Goal: Task Accomplishment & Management: Manage account settings

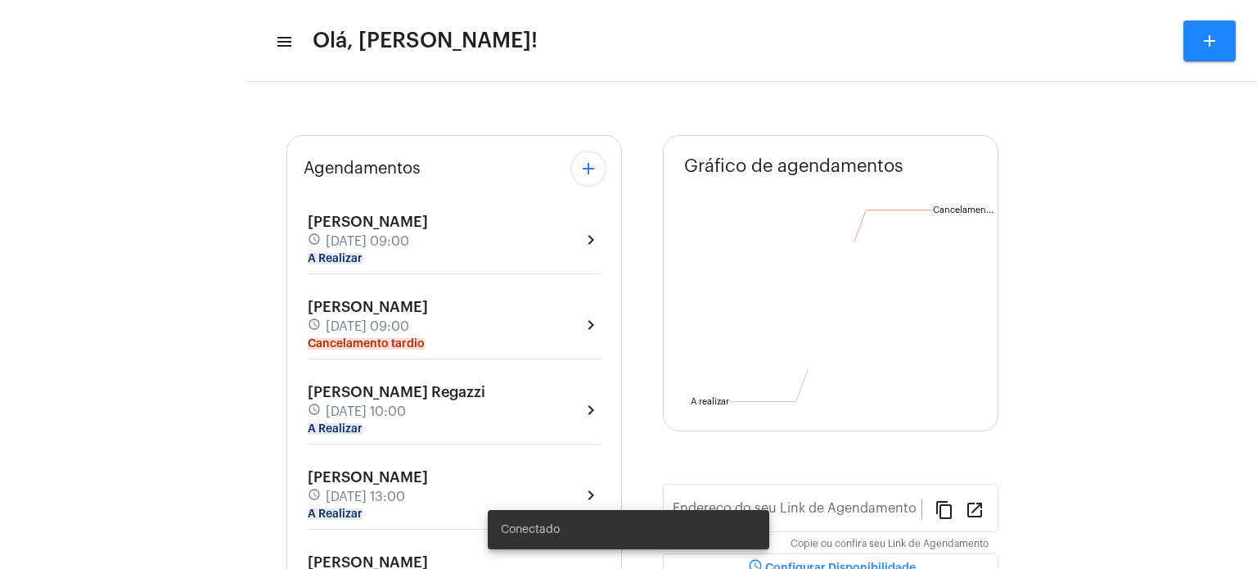
type input "[URL][DOMAIN_NAME]"
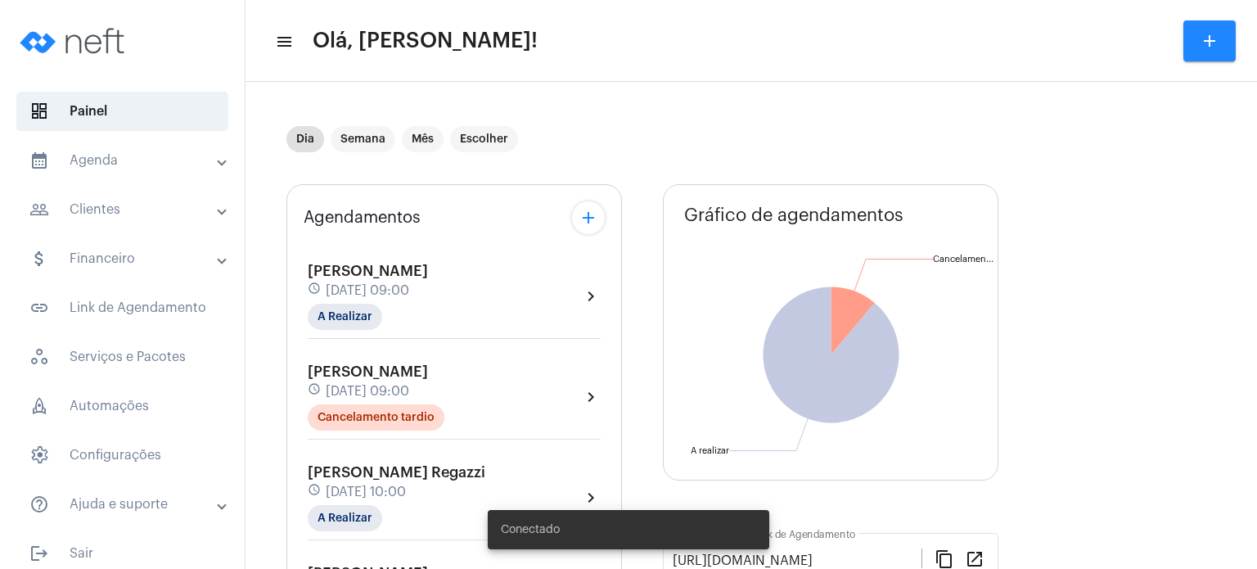
click at [367, 271] on span "[PERSON_NAME]" at bounding box center [368, 271] width 120 height 15
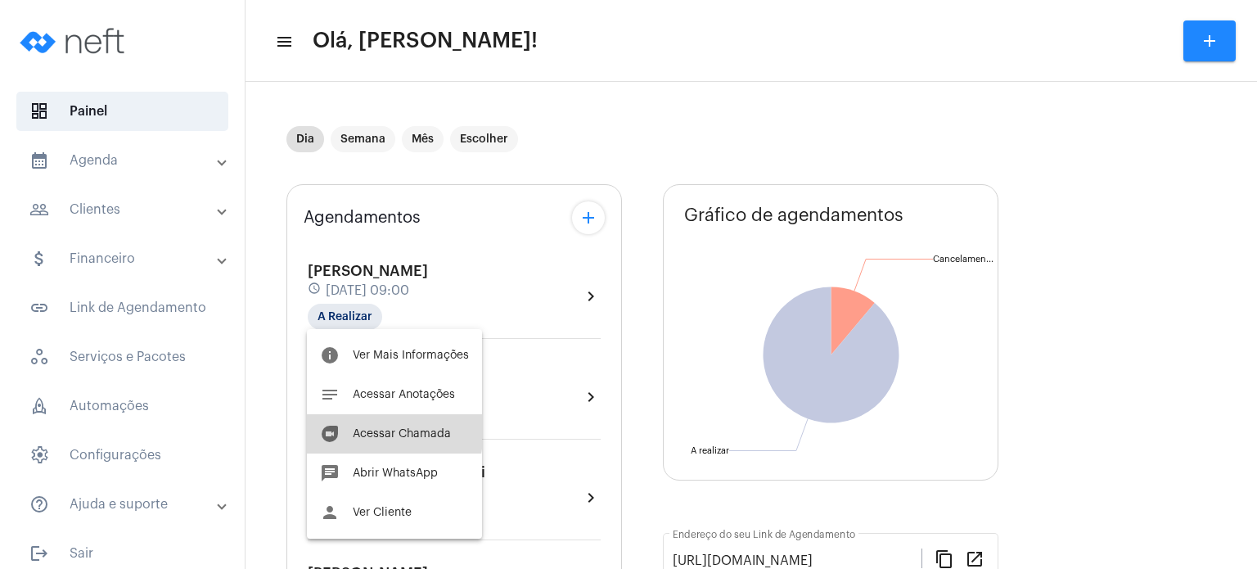
click at [377, 431] on span "Acessar Chamada" at bounding box center [402, 433] width 98 height 11
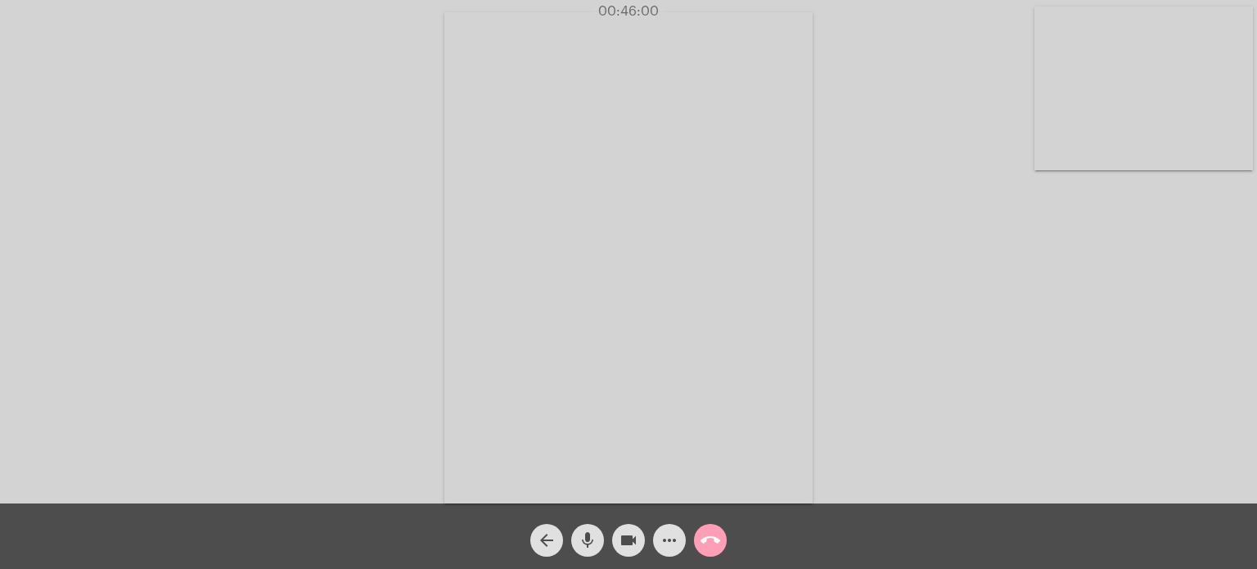
click at [725, 539] on button "call_end" at bounding box center [710, 540] width 33 height 33
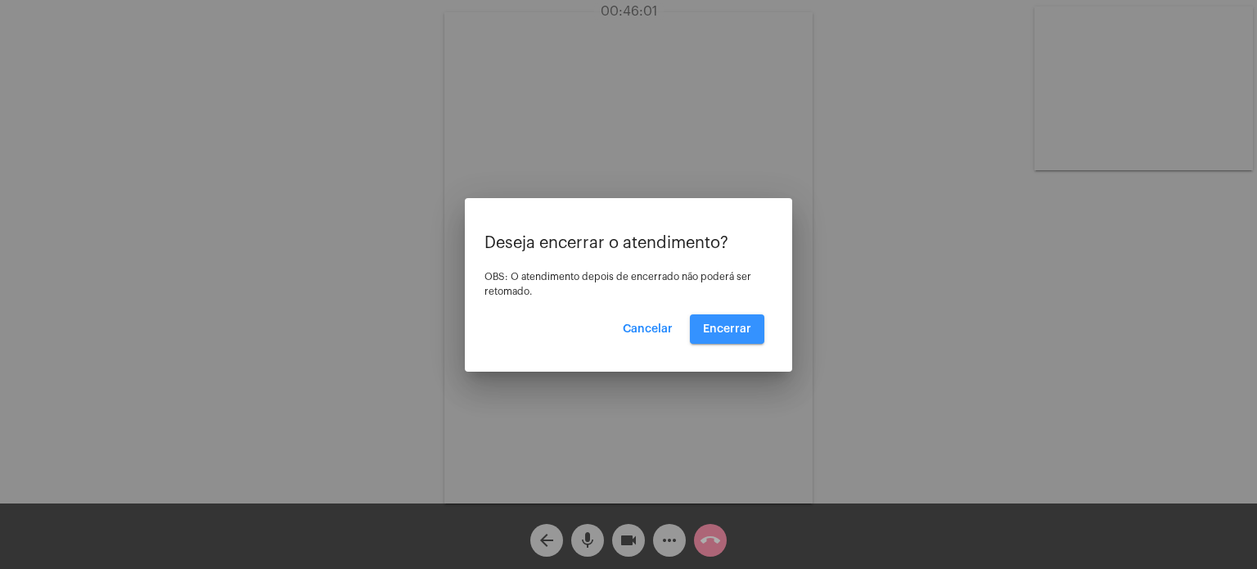
click at [730, 331] on span "Encerrar" at bounding box center [727, 328] width 48 height 11
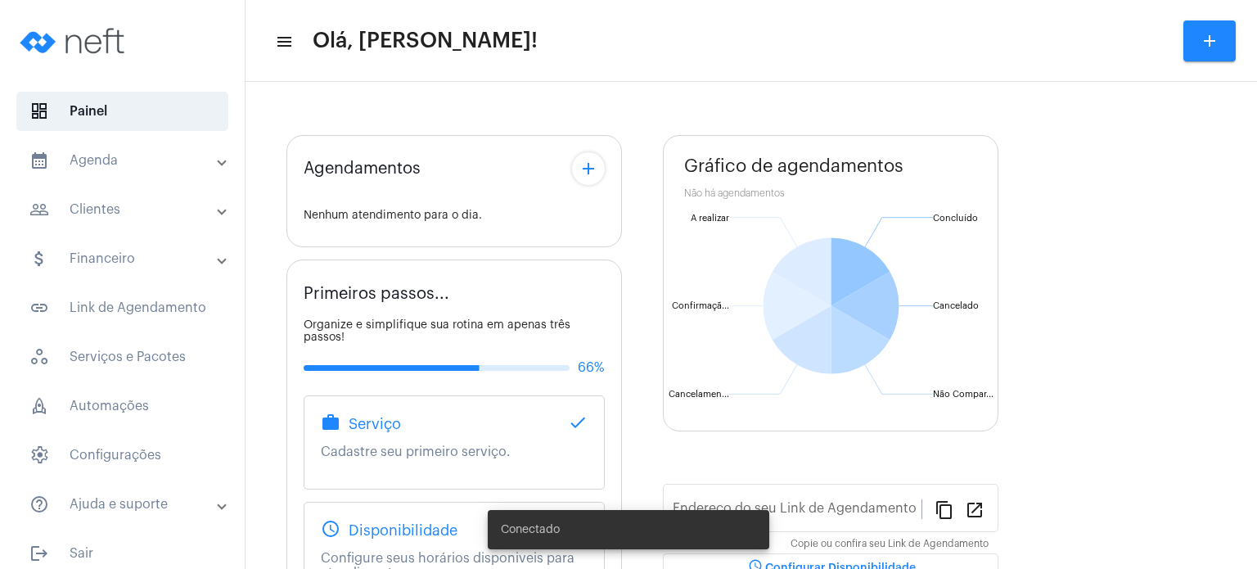
type input "[URL][DOMAIN_NAME]"
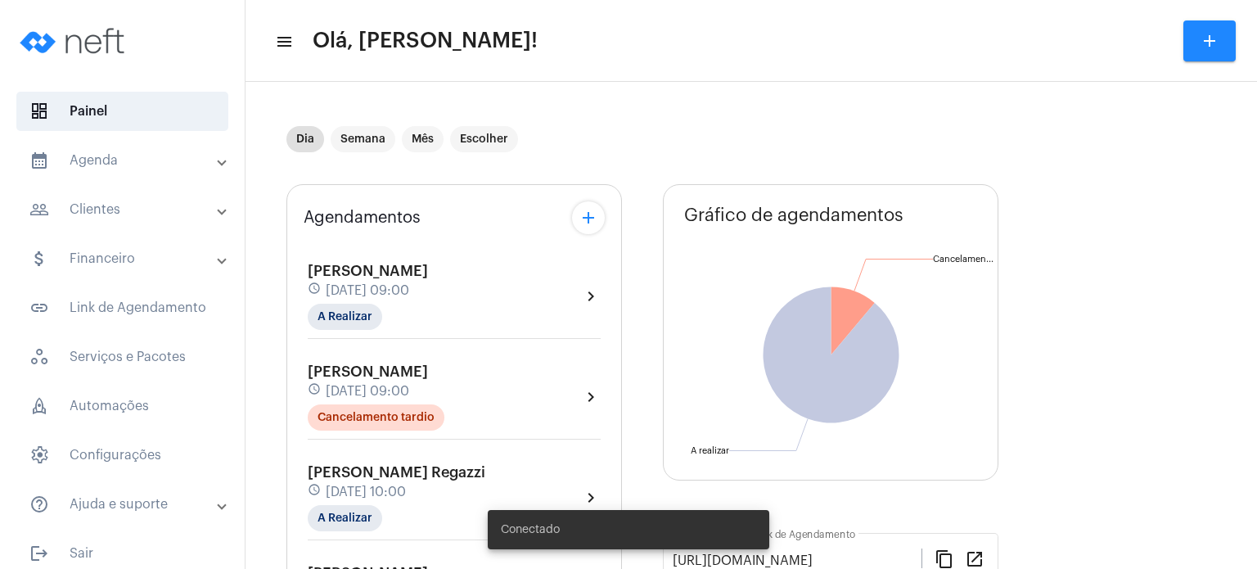
click at [359, 287] on span "[DATE] 09:00" at bounding box center [367, 290] width 83 height 15
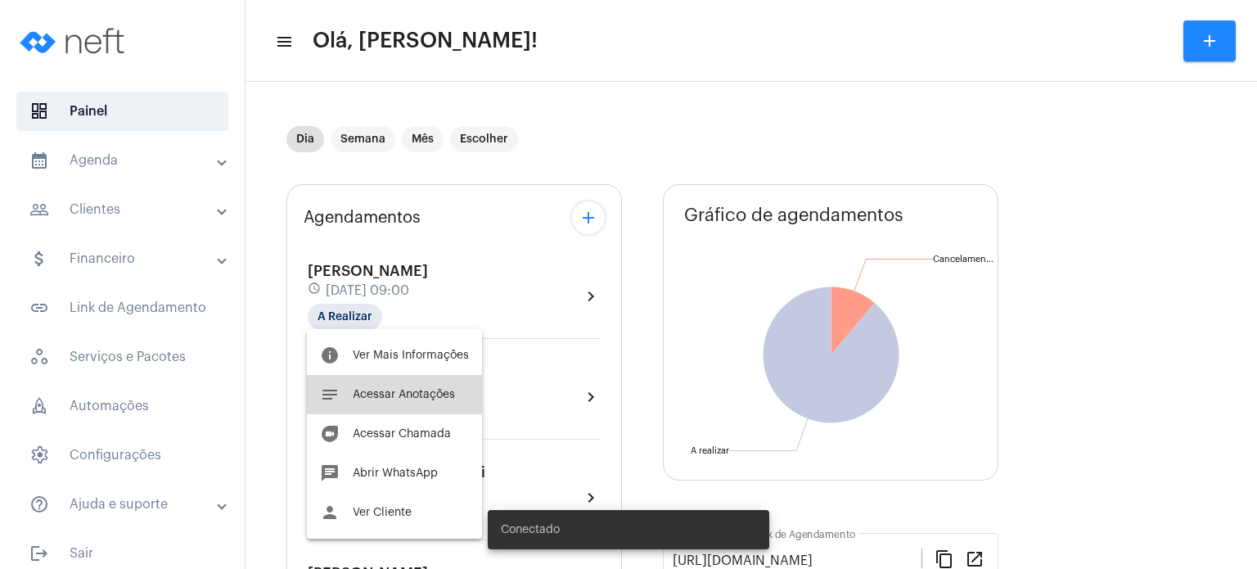
click at [389, 386] on button "notes Acessar Anotações" at bounding box center [394, 394] width 175 height 39
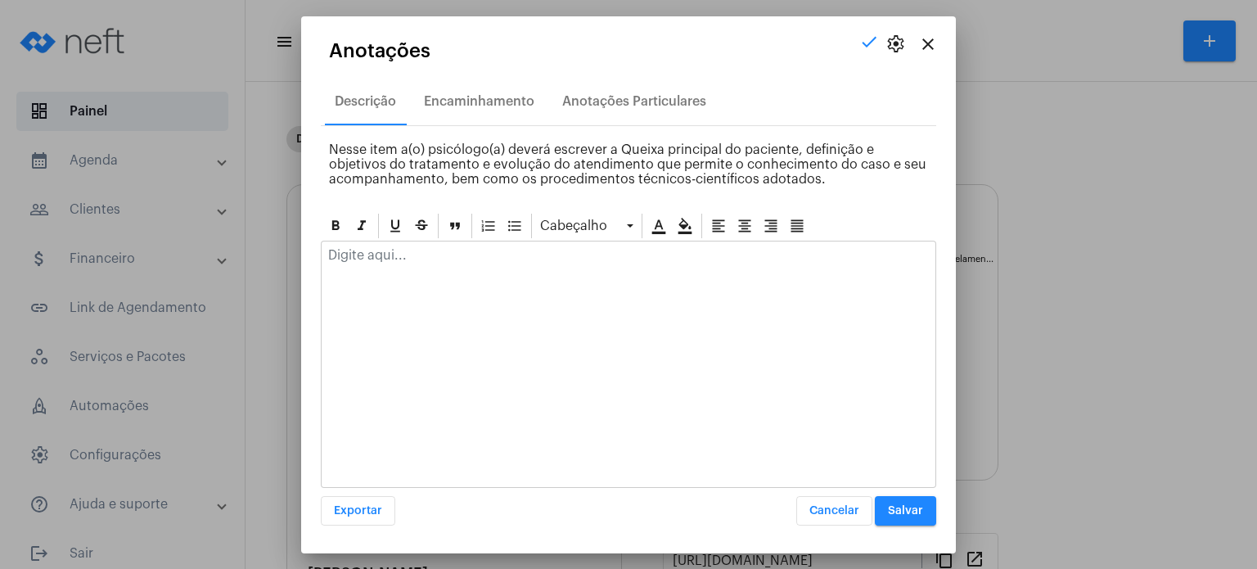
click at [422, 246] on div at bounding box center [629, 259] width 614 height 36
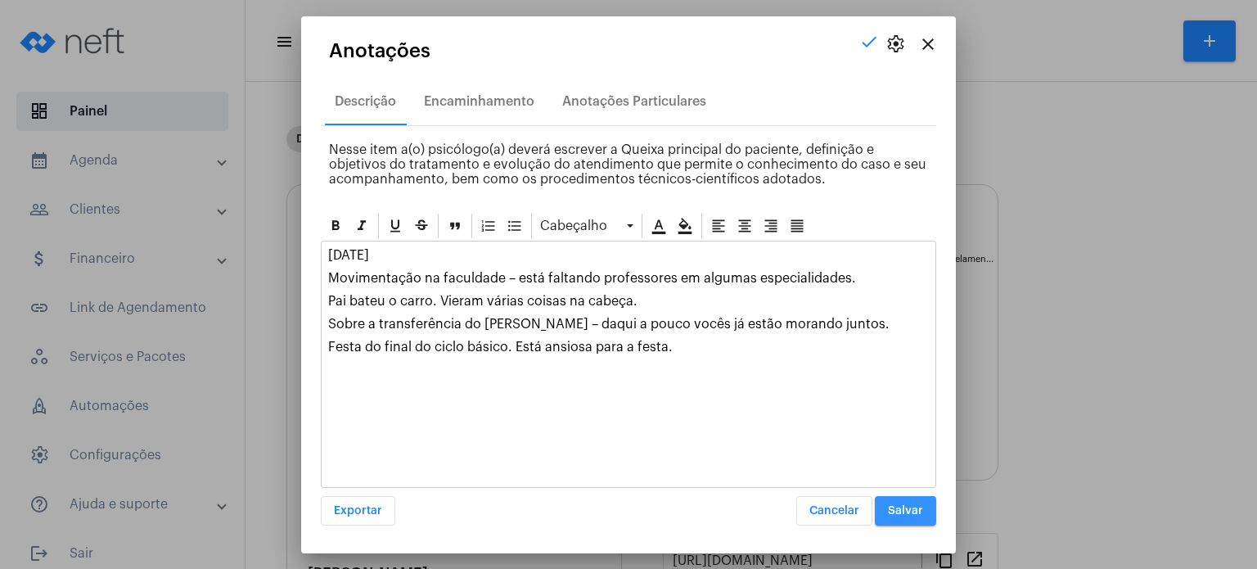
click at [931, 501] on button "Salvar" at bounding box center [905, 510] width 61 height 29
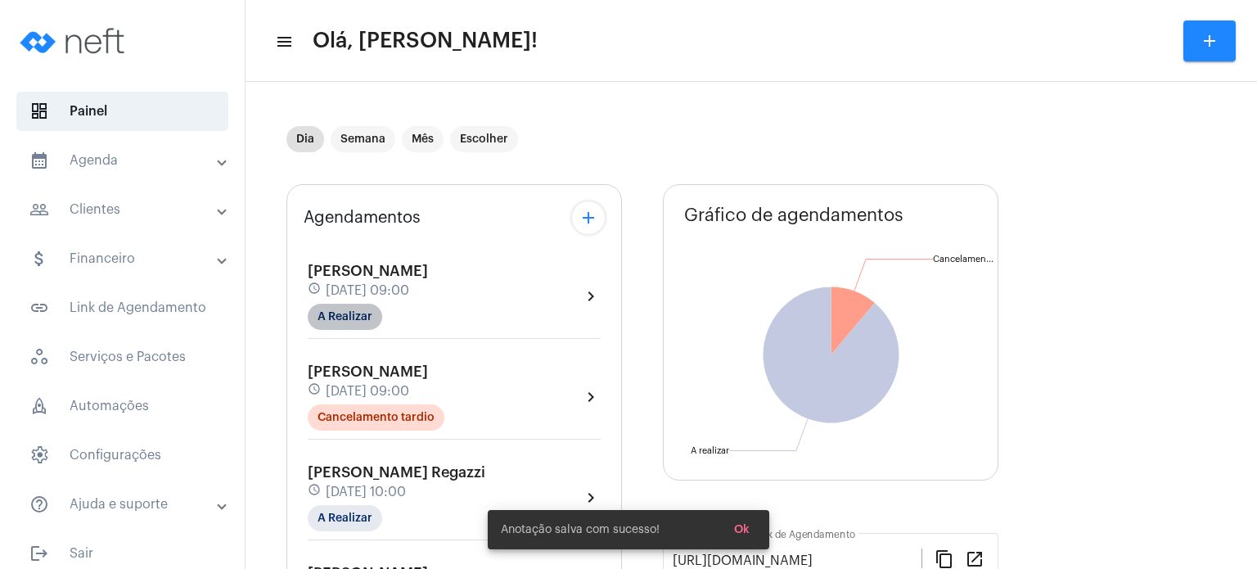
click at [365, 313] on mat-chip "A Realizar" at bounding box center [345, 317] width 74 height 26
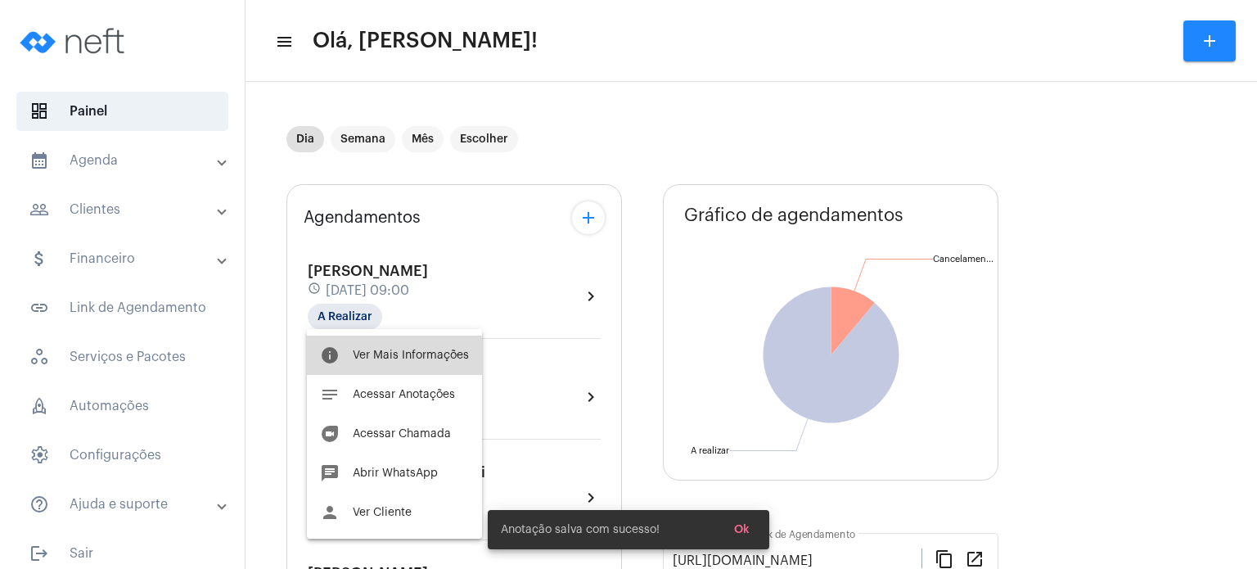
click at [372, 357] on span "Ver Mais Informações" at bounding box center [411, 354] width 116 height 11
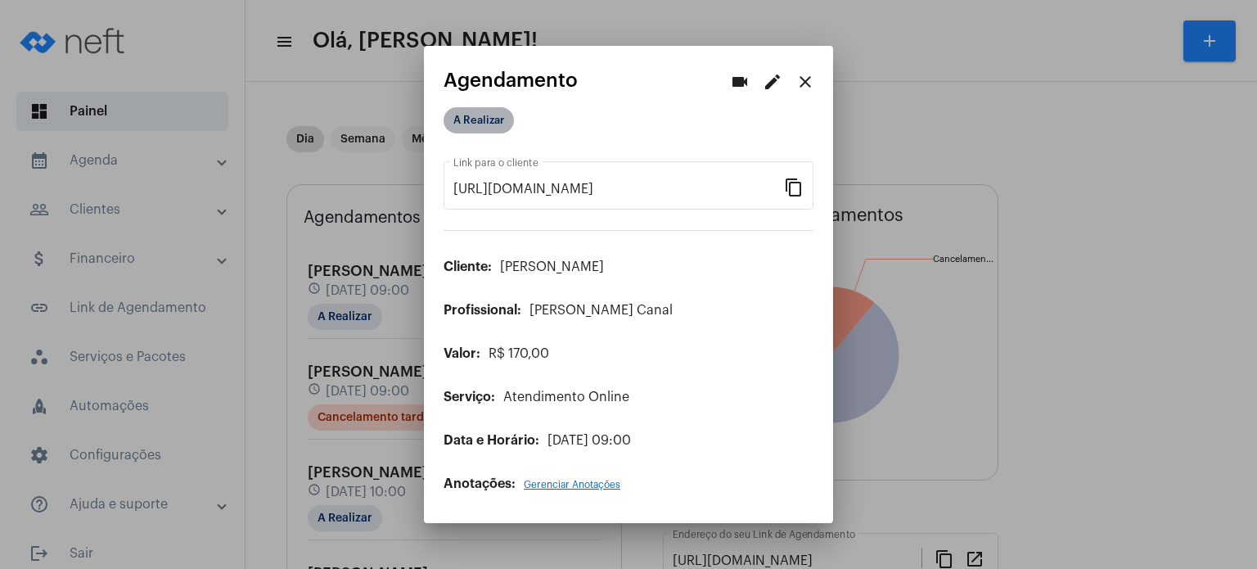
click at [484, 119] on mat-chip "A Realizar" at bounding box center [479, 120] width 70 height 26
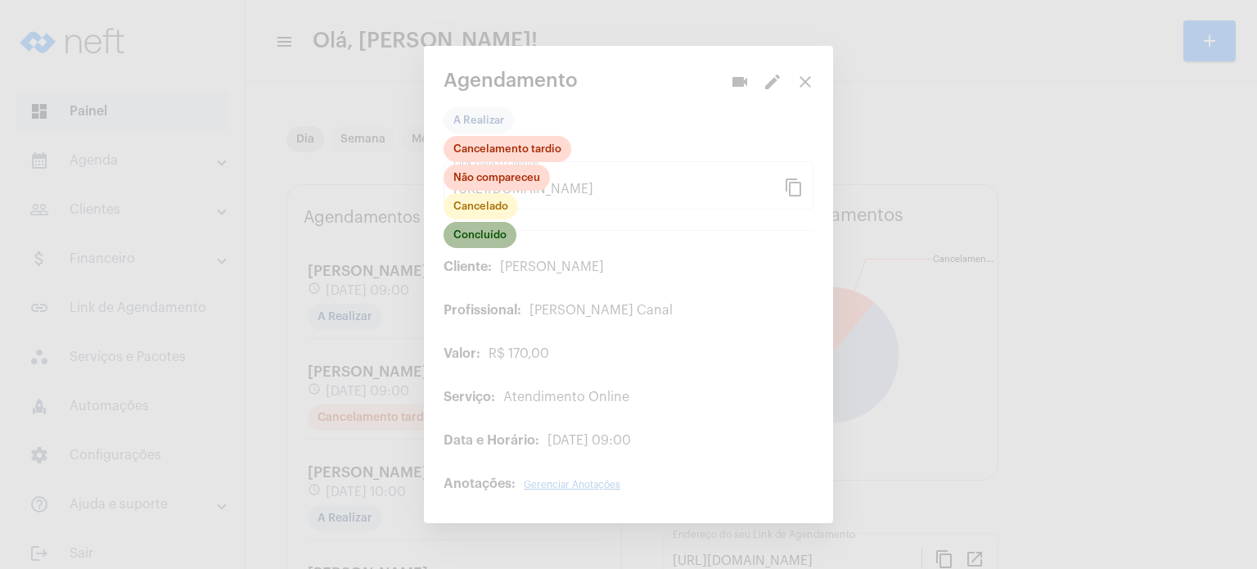
click at [487, 232] on mat-chip "Concluído" at bounding box center [480, 235] width 73 height 26
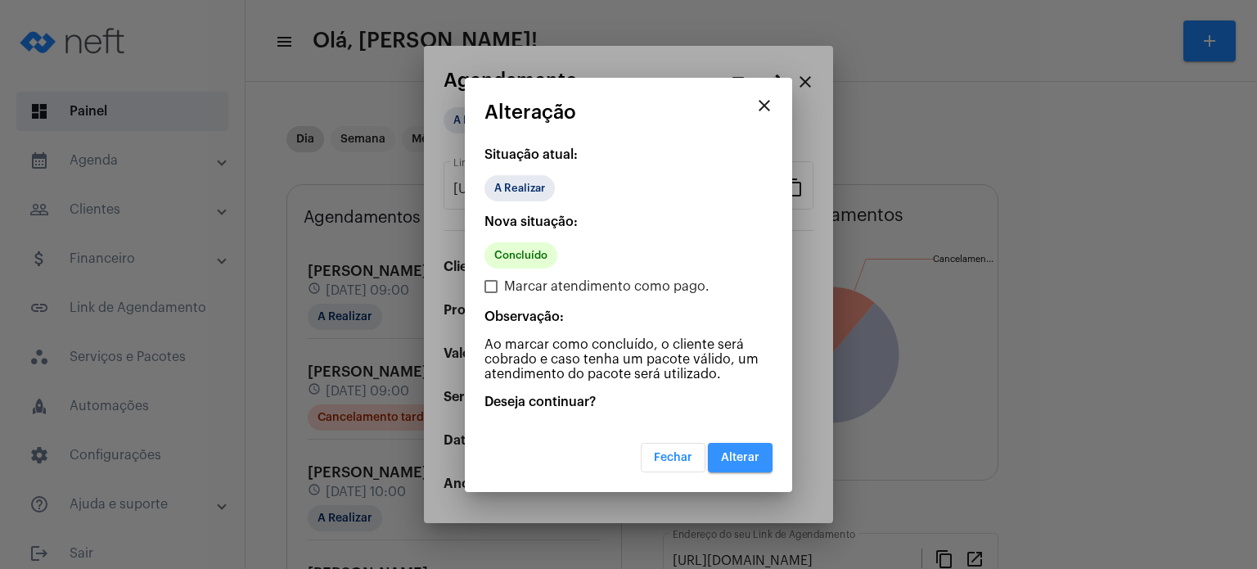
click at [728, 464] on button "Alterar" at bounding box center [740, 457] width 65 height 29
